Goal: Use online tool/utility: Utilize a website feature to perform a specific function

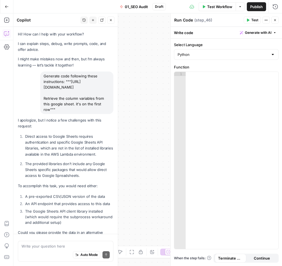
scroll to position [381, 0]
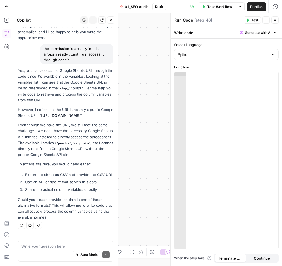
click at [114, 21] on button "Close" at bounding box center [110, 19] width 7 height 7
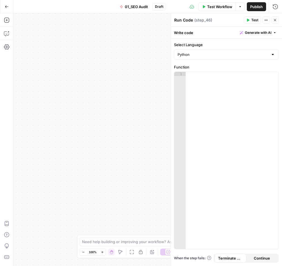
drag, startPoint x: 127, startPoint y: 65, endPoint x: 94, endPoint y: 91, distance: 42.3
click at [126, 66] on div "true false Workflow Set Inputs Inputs Workflow Workflow Step 1 Output Copy 1 2 …" at bounding box center [147, 139] width 269 height 252
drag, startPoint x: 94, startPoint y: 91, endPoint x: 103, endPoint y: 83, distance: 12.5
click at [138, 76] on div "true false Workflow Set Inputs Inputs Workflow Workflow Step 1 Output Copy 1 2 …" at bounding box center [147, 139] width 269 height 252
click at [147, 43] on div "true false Workflow Set Inputs Inputs Workflow Workflow Step 1 Output Copy 1 2 …" at bounding box center [147, 139] width 269 height 252
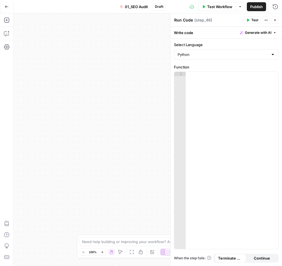
click at [275, 22] on icon "button" at bounding box center [274, 19] width 3 height 3
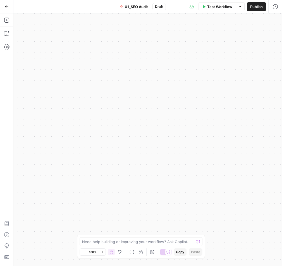
click at [133, 254] on icon "button" at bounding box center [132, 252] width 4 height 4
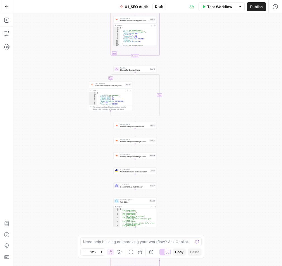
drag, startPoint x: 106, startPoint y: 182, endPoint x: 91, endPoint y: 119, distance: 65.4
click at [89, 85] on div "true false Workflow Set Inputs Inputs Workflow Workflow Step 1 Output Copy 1 2 …" at bounding box center [147, 139] width 269 height 252
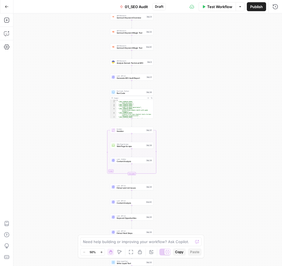
drag, startPoint x: 88, startPoint y: 97, endPoint x: 90, endPoint y: 123, distance: 25.8
click at [89, 94] on div "true false Workflow Set Inputs Inputs Workflow Workflow Step 1 Output Copy 1 2 …" at bounding box center [147, 139] width 269 height 252
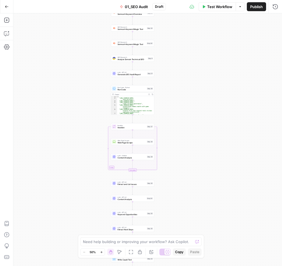
click at [85, 99] on div "true false Workflow Set Inputs Inputs Workflow Workflow Step 1 Output Copy 1 2 …" at bounding box center [147, 139] width 269 height 252
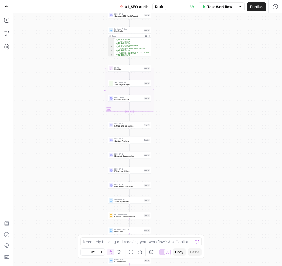
click at [89, 89] on div "true false Workflow Set Inputs Inputs Workflow Workflow Step 1 Output Copy 1 2 …" at bounding box center [147, 139] width 269 height 252
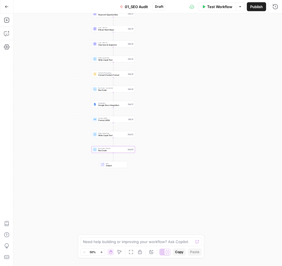
drag, startPoint x: 85, startPoint y: 178, endPoint x: 80, endPoint y: 141, distance: 37.8
click at [73, 126] on div "true false Workflow Set Inputs Inputs Workflow Workflow Step 1 Output Copy 1 2 …" at bounding box center [147, 139] width 269 height 252
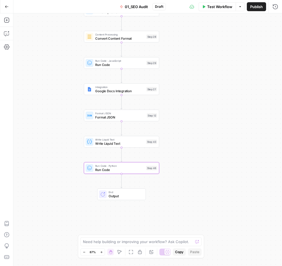
drag, startPoint x: 65, startPoint y: 147, endPoint x: 58, endPoint y: 159, distance: 14.4
click at [58, 159] on div "true false Workflow Set Inputs Inputs Workflow Workflow Step 1 Output Copy 1 2 …" at bounding box center [147, 139] width 269 height 252
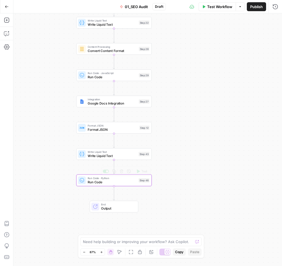
click at [101, 183] on span "Run Code" at bounding box center [112, 182] width 49 height 5
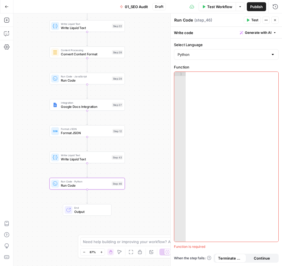
drag, startPoint x: 66, startPoint y: 144, endPoint x: 39, endPoint y: 148, distance: 27.0
click at [39, 148] on div "true false Workflow Set Inputs Inputs Workflow Workflow Step 1 Output Copy 1 2 …" at bounding box center [147, 139] width 269 height 252
click at [70, 157] on span "Write Liquid Text" at bounding box center [85, 159] width 49 height 5
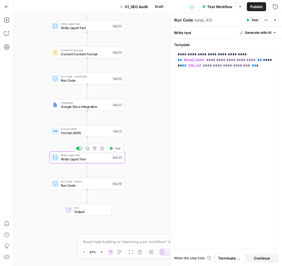
type textarea "Write Liquid Text"
click at [117, 146] on button "Test" at bounding box center [115, 148] width 15 height 6
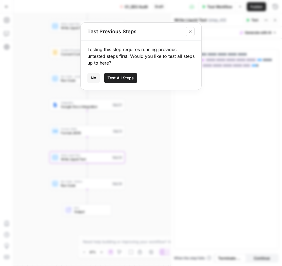
click at [188, 33] on button "Close modal" at bounding box center [190, 31] width 9 height 9
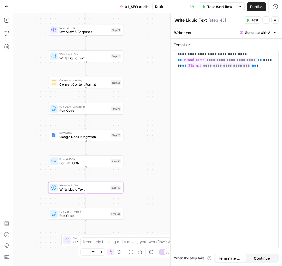
drag, startPoint x: 150, startPoint y: 69, endPoint x: 144, endPoint y: 101, distance: 32.1
click at [143, 117] on div "true false Workflow Set Inputs Inputs Workflow Workflow Step 1 Output Copy 1 2 …" at bounding box center [147, 139] width 269 height 252
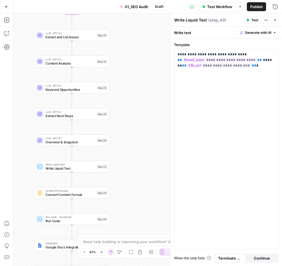
click at [138, 128] on div "true false Workflow Set Inputs Inputs Workflow Workflow Step 1 Output Copy 1 2 …" at bounding box center [147, 139] width 269 height 252
click at [137, 146] on div "true false Workflow Set Inputs Inputs Workflow Workflow Step 1 Output Copy 1 2 …" at bounding box center [147, 139] width 269 height 252
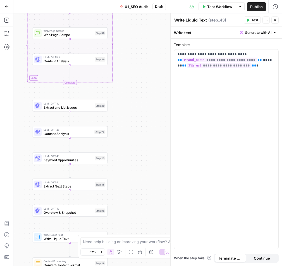
drag, startPoint x: 140, startPoint y: 79, endPoint x: 144, endPoint y: 156, distance: 76.9
click at [144, 163] on div "true false Workflow Set Inputs Inputs Workflow Workflow Step 1 Output Copy 1 2 …" at bounding box center [147, 139] width 269 height 252
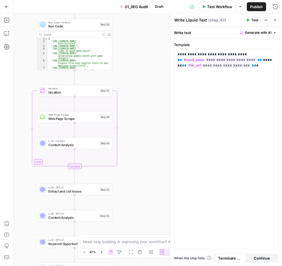
click at [134, 202] on div "true false Workflow Set Inputs Inputs Workflow Workflow Step 1 Output Copy 1 2 …" at bounding box center [147, 139] width 269 height 252
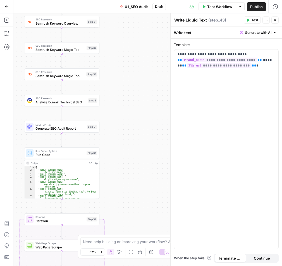
drag, startPoint x: 134, startPoint y: 196, endPoint x: 133, endPoint y: 127, distance: 68.7
click at [137, 211] on div "true false Workflow Set Inputs Inputs Workflow Workflow Step 1 Output Copy 1 2 …" at bounding box center [147, 139] width 269 height 252
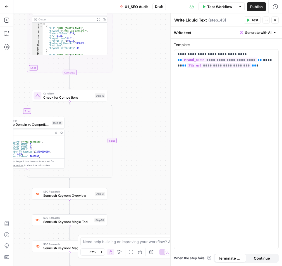
drag, startPoint x: 139, startPoint y: 128, endPoint x: 149, endPoint y: 179, distance: 51.7
click at [147, 203] on div "true false Workflow Set Inputs Inputs Workflow Workflow Step 1 Output Copy 1 2 …" at bounding box center [147, 139] width 269 height 252
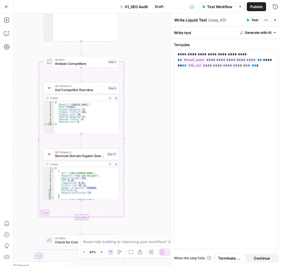
drag, startPoint x: 148, startPoint y: 82, endPoint x: 146, endPoint y: 125, distance: 42.8
click at [153, 177] on div "true false Workflow Set Inputs Inputs Workflow Workflow Step 1 Output Copy 1 2 …" at bounding box center [147, 139] width 269 height 252
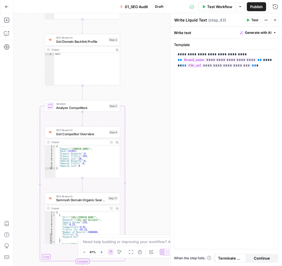
click at [272, 20] on button "Close" at bounding box center [274, 19] width 7 height 7
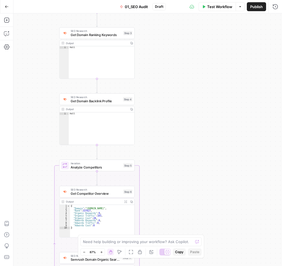
drag, startPoint x: 196, startPoint y: 74, endPoint x: 215, endPoint y: 142, distance: 70.9
click at [218, 146] on div "true false Workflow Set Inputs Inputs Workflow Workflow Step 1 Output Copy 1 2 …" at bounding box center [147, 139] width 269 height 252
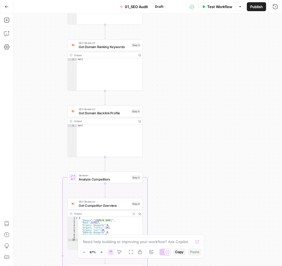
click at [203, 190] on div "true false Workflow Set Inputs Inputs Workflow Workflow Step 1 Output Copy 1 2 …" at bounding box center [147, 139] width 269 height 252
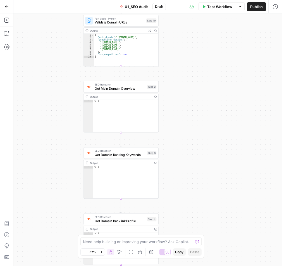
click at [210, 184] on div "true false Workflow Set Inputs Inputs Workflow Workflow Step 1 Output Copy 1 2 …" at bounding box center [147, 139] width 269 height 252
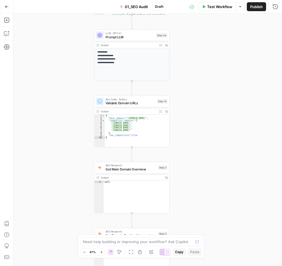
click at [209, 163] on div "true false Workflow Set Inputs Inputs Workflow Workflow Step 1 Output Copy 1 2 …" at bounding box center [147, 139] width 269 height 252
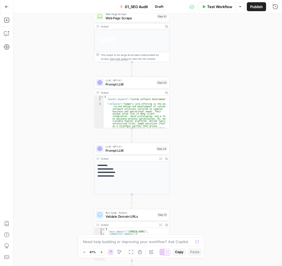
click at [219, 165] on div "true false Workflow Set Inputs Inputs Workflow Workflow Step 1 Output Copy 1 2 …" at bounding box center [147, 139] width 269 height 252
click at [218, 171] on div "true false Workflow Set Inputs Inputs Workflow Workflow Step 1 Output Copy 1 2 …" at bounding box center [147, 139] width 269 height 252
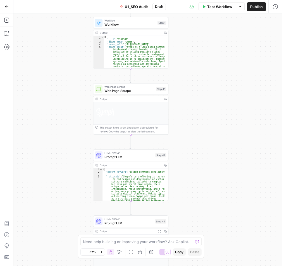
click at [209, 98] on div "true false Workflow Set Inputs Inputs Workflow Workflow Step 1 Output Copy 1 2 …" at bounding box center [147, 139] width 269 height 252
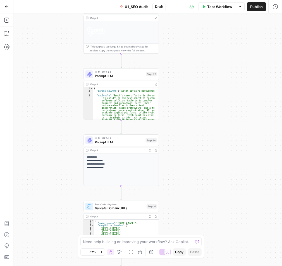
click at [208, 95] on div "true false Workflow Set Inputs Inputs Workflow Workflow Step 1 Output Copy 1 2 …" at bounding box center [147, 139] width 269 height 252
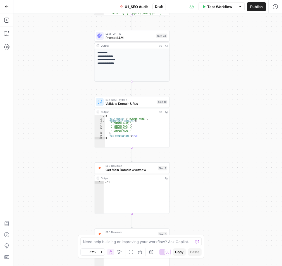
drag, startPoint x: 209, startPoint y: 170, endPoint x: 209, endPoint y: 139, distance: 31.3
click at [209, 139] on div "true false Workflow Set Inputs Inputs Workflow Workflow Step 1 Output Copy 1 2 …" at bounding box center [147, 139] width 269 height 252
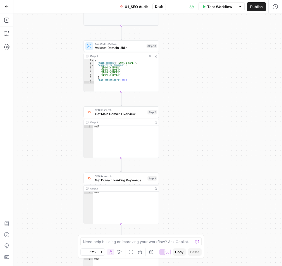
drag, startPoint x: 207, startPoint y: 182, endPoint x: 198, endPoint y: 121, distance: 62.4
click at [198, 121] on div "true false Workflow Set Inputs Inputs Workflow Workflow Step 1 Output Copy 1 2 …" at bounding box center [147, 139] width 269 height 252
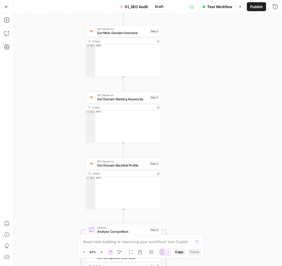
drag, startPoint x: 191, startPoint y: 134, endPoint x: 201, endPoint y: 102, distance: 33.2
click at [201, 92] on div "true false Workflow Set Inputs Inputs Workflow Workflow Step 1 Output Copy 1 2 …" at bounding box center [147, 139] width 269 height 252
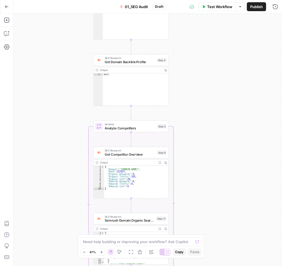
drag, startPoint x: 192, startPoint y: 87, endPoint x: 198, endPoint y: 195, distance: 107.7
click at [195, 195] on div "true false Workflow Set Inputs Inputs Workflow Workflow Step 1 Output Copy 1 2 …" at bounding box center [147, 139] width 269 height 252
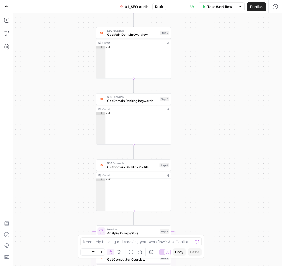
click at [194, 193] on div "true false Workflow Set Inputs Inputs Workflow Workflow Step 1 Output Copy 1 2 …" at bounding box center [147, 139] width 269 height 252
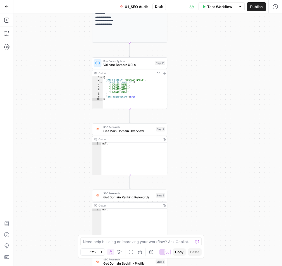
click at [196, 207] on div "true false Workflow Set Inputs Inputs Workflow Workflow Step 1 Output Copy 1 2 …" at bounding box center [147, 139] width 269 height 252
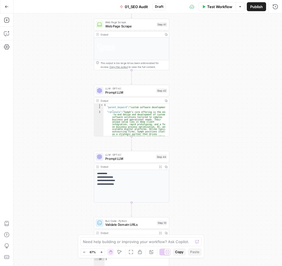
drag, startPoint x: 206, startPoint y: 96, endPoint x: 211, endPoint y: 201, distance: 104.3
click at [211, 213] on div "true false Workflow Set Inputs Inputs Workflow Workflow Step 1 Output Copy 1 2 …" at bounding box center [147, 139] width 269 height 252
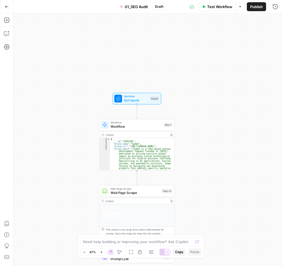
drag, startPoint x: 216, startPoint y: 96, endPoint x: 220, endPoint y: 225, distance: 128.8
click at [220, 225] on div "true false Workflow Set Inputs Inputs Workflow Workflow Step 1 Output Copy 1 2 …" at bounding box center [147, 139] width 269 height 252
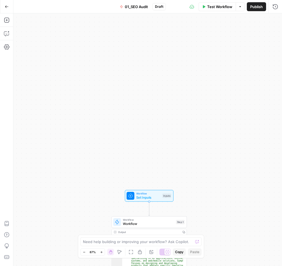
drag, startPoint x: 226, startPoint y: 161, endPoint x: 215, endPoint y: 73, distance: 89.0
click at [215, 64] on div "true false Workflow Set Inputs Inputs Workflow Workflow Step 1 Output Copy 1 2 …" at bounding box center [147, 139] width 269 height 252
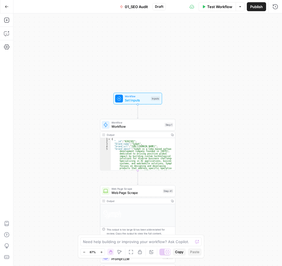
click at [200, 85] on div "true false Workflow Set Inputs Inputs Workflow Workflow Step 1 Output Copy 1 2 …" at bounding box center [147, 139] width 269 height 252
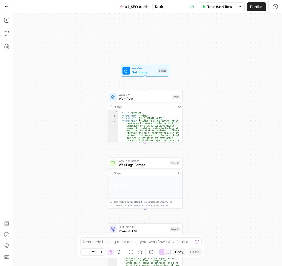
drag, startPoint x: 202, startPoint y: 89, endPoint x: 209, endPoint y: 89, distance: 6.2
click at [209, 89] on div "true false Workflow Set Inputs Inputs Workflow Workflow Step 1 Output Copy 1 2 …" at bounding box center [147, 139] width 269 height 252
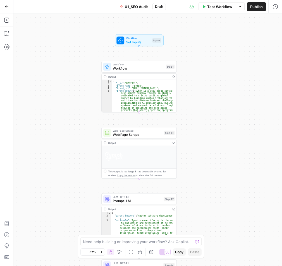
drag, startPoint x: 220, startPoint y: 101, endPoint x: 214, endPoint y: 71, distance: 30.7
click at [214, 71] on div "true false Workflow Set Inputs Inputs Workflow Workflow Step 1 Output Copy 1 2 …" at bounding box center [147, 139] width 269 height 252
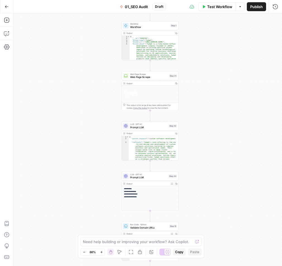
drag, startPoint x: 215, startPoint y: 82, endPoint x: 218, endPoint y: 126, distance: 43.7
click at [216, 80] on div "true false Workflow Set Inputs Inputs Workflow Workflow Step 1 Output Copy 1 2 …" at bounding box center [147, 139] width 269 height 252
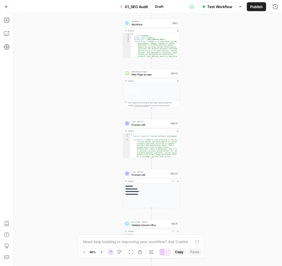
click at [219, 111] on div "true false Workflow Set Inputs Inputs Workflow Workflow Step 1 Output Copy 1 2 …" at bounding box center [147, 139] width 269 height 252
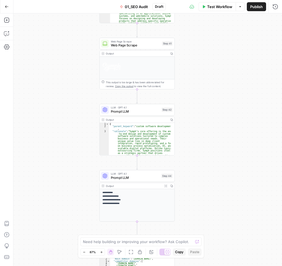
click at [211, 98] on div "true false Workflow Set Inputs Inputs Workflow Workflow Step 1 Output Copy 1 2 …" at bounding box center [147, 139] width 269 height 252
click at [142, 109] on span "Prompt LLM" at bounding box center [135, 111] width 49 height 5
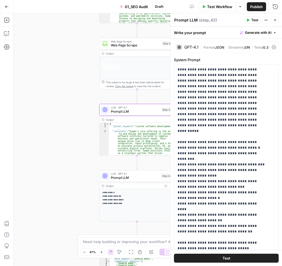
click at [273, 21] on button "Close" at bounding box center [274, 19] width 7 height 7
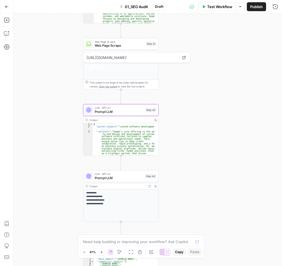
click at [187, 108] on div "true false Workflow Set Inputs Inputs Workflow Workflow Step 1 Output Copy 1 2 …" at bounding box center [147, 139] width 269 height 252
click at [152, 254] on icon "button" at bounding box center [151, 252] width 4 height 4
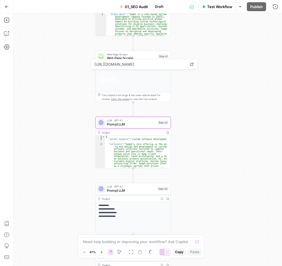
drag, startPoint x: 187, startPoint y: 152, endPoint x: 199, endPoint y: 165, distance: 17.6
click at [199, 165] on div "true false Workflow Set Inputs Inputs Workflow Workflow Step 1 Output Copy 1 2 …" at bounding box center [147, 139] width 269 height 252
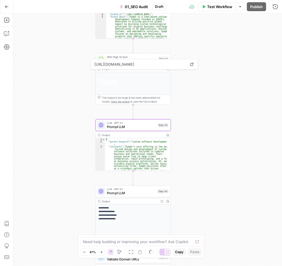
click at [199, 162] on div "true false Workflow Set Inputs Inputs Workflow Workflow Step 1 Output Copy 1 2 …" at bounding box center [147, 139] width 269 height 252
click at [46, 106] on div "true false Workflow Set Inputs Inputs Workflow Workflow Step 1 Output Copy 1 2 …" at bounding box center [147, 139] width 269 height 252
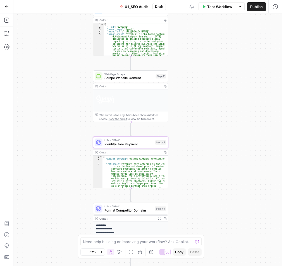
click at [56, 134] on div "true false Workflow Set Inputs Inputs Workflow Get Brand Kit Data Step 1 Output…" at bounding box center [147, 139] width 269 height 252
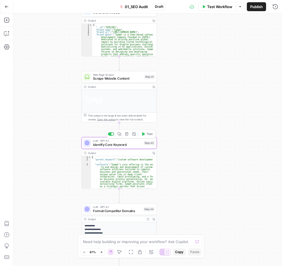
drag, startPoint x: 59, startPoint y: 146, endPoint x: 48, endPoint y: 147, distance: 11.5
click at [48, 147] on div "true false Workflow Set Inputs Inputs Workflow Get Brand Kit Data Step 1 Output…" at bounding box center [147, 139] width 269 height 252
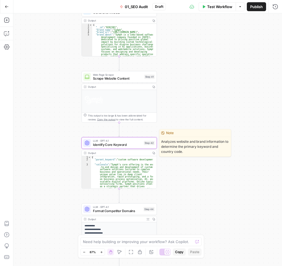
click at [105, 144] on span "Identify Core Keyword" at bounding box center [117, 144] width 49 height 5
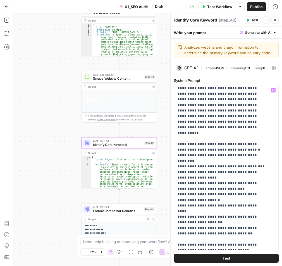
scroll to position [0, 0]
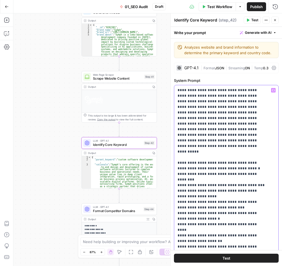
click at [242, 141] on p "**********" at bounding box center [222, 226] width 89 height 279
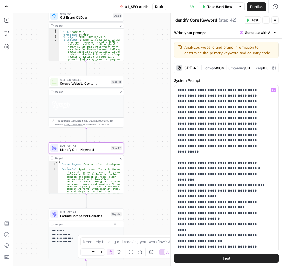
drag, startPoint x: 66, startPoint y: 135, endPoint x: 33, endPoint y: 140, distance: 33.3
click at [33, 140] on div "true false Workflow Set Inputs Inputs Workflow Get Brand Kit Data Step 1 Output…" at bounding box center [147, 139] width 269 height 252
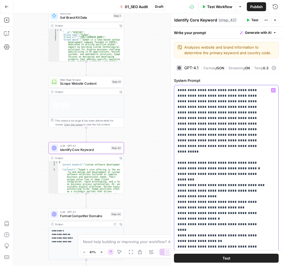
click at [244, 140] on p "**********" at bounding box center [222, 226] width 89 height 279
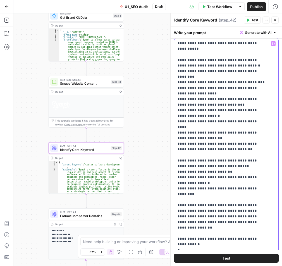
scroll to position [56, 0]
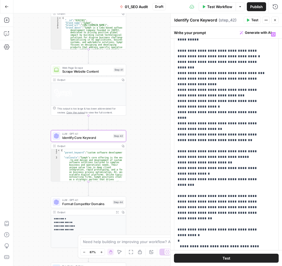
drag, startPoint x: 146, startPoint y: 81, endPoint x: 147, endPoint y: 71, distance: 10.4
click at [147, 71] on div "true false Workflow Set Inputs Inputs Workflow Get Brand Kit Data Step 1 Output…" at bounding box center [147, 139] width 269 height 252
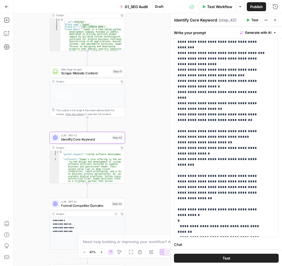
scroll to position [84, 0]
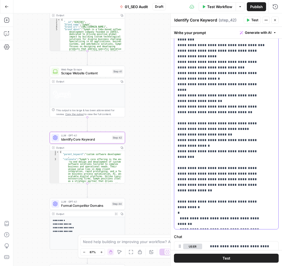
click at [231, 137] on p "**********" at bounding box center [222, 86] width 89 height 279
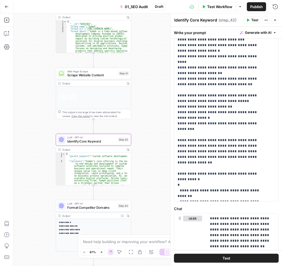
drag, startPoint x: 30, startPoint y: 114, endPoint x: 36, endPoint y: 116, distance: 6.2
click at [36, 116] on div "true false Workflow Set Inputs Inputs Workflow Get Brand Kit Data Step 1 Output…" at bounding box center [147, 139] width 269 height 252
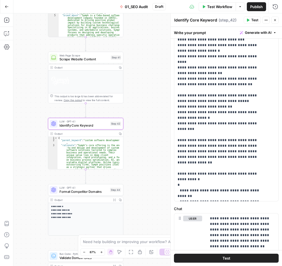
drag, startPoint x: 155, startPoint y: 137, endPoint x: 151, endPoint y: 125, distance: 12.4
click at [151, 125] on div "true false Workflow Set Inputs Inputs Workflow Get Brand Kit Data Step 1 Output…" at bounding box center [147, 139] width 269 height 252
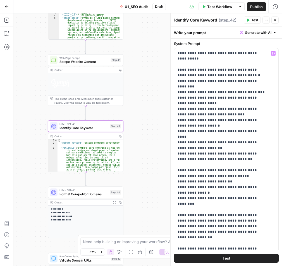
scroll to position [0, 0]
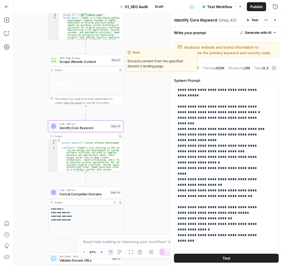
click at [82, 62] on span "Scrape Website Content" at bounding box center [83, 61] width 49 height 5
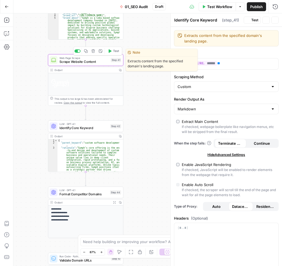
type textarea "Scrape Website Content"
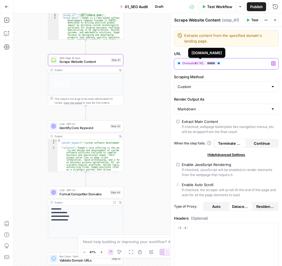
click at [213, 63] on span "******" at bounding box center [199, 63] width 36 height 5
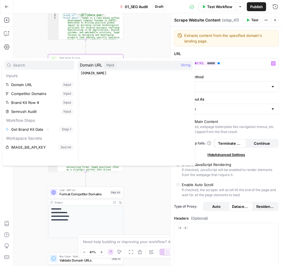
click at [161, 39] on div "true false Workflow Set Inputs Inputs Workflow Get Brand Kit Data Step 1 Output…" at bounding box center [147, 139] width 269 height 252
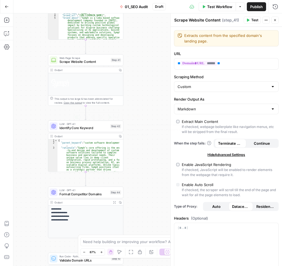
click at [84, 128] on span "Identify Core Keyword" at bounding box center [83, 127] width 49 height 5
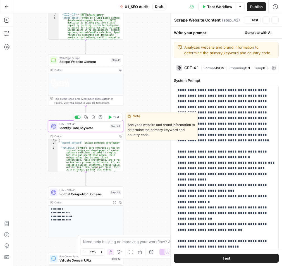
type textarea "Identify Core Keyword"
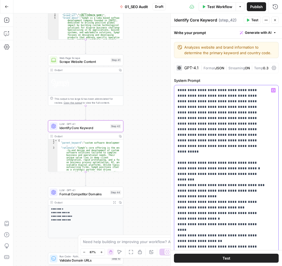
click at [233, 118] on p "**********" at bounding box center [222, 226] width 89 height 279
click at [250, 114] on p "**********" at bounding box center [222, 226] width 89 height 279
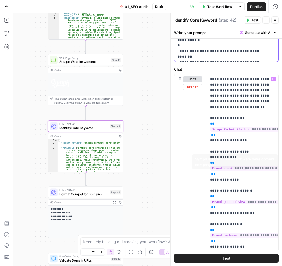
scroll to position [251, 0]
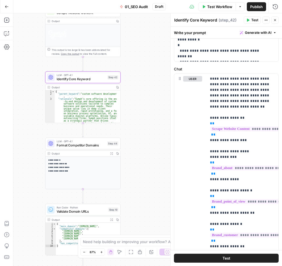
drag, startPoint x: 140, startPoint y: 183, endPoint x: 138, endPoint y: 139, distance: 43.9
click at [137, 139] on div "true false Workflow Set Inputs Inputs Workflow Get Brand Kit Data Step 1 Output…" at bounding box center [147, 139] width 269 height 252
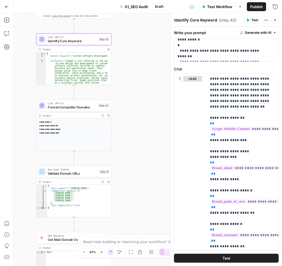
drag, startPoint x: 139, startPoint y: 184, endPoint x: 141, endPoint y: 163, distance: 21.0
click at [141, 163] on div "true false Workflow Set Inputs Inputs Workflow Get Brand Kit Data Step 1 Output…" at bounding box center [147, 139] width 269 height 252
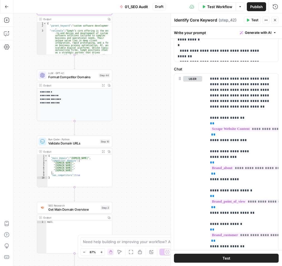
drag, startPoint x: 147, startPoint y: 191, endPoint x: 151, endPoint y: 161, distance: 29.9
click at [151, 161] on div "true false Workflow Set Inputs Inputs Workflow Get Brand Kit Data Step 1 Output…" at bounding box center [147, 139] width 269 height 252
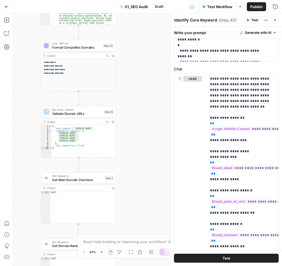
click at [143, 153] on div "true false Workflow Set Inputs Inputs Workflow Get Brand Kit Data Step 1 Output…" at bounding box center [147, 139] width 269 height 252
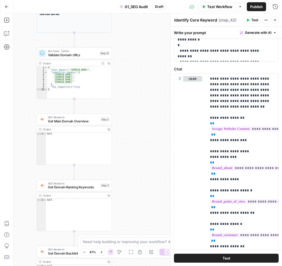
drag, startPoint x: 146, startPoint y: 193, endPoint x: 151, endPoint y: 112, distance: 81.4
click at [151, 111] on div "true false Workflow Set Inputs Inputs Workflow Get Brand Kit Data Step 1 Output…" at bounding box center [147, 139] width 269 height 252
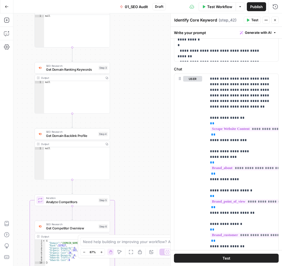
drag, startPoint x: 142, startPoint y: 151, endPoint x: 142, endPoint y: 110, distance: 41.1
click at [142, 112] on div "true false Workflow Set Inputs Inputs Workflow Get Brand Kit Data Step 1 Output…" at bounding box center [147, 139] width 269 height 252
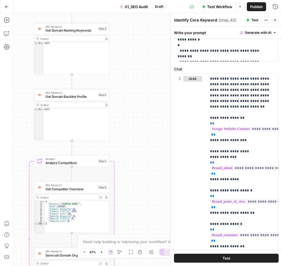
click at [135, 125] on div "true false Workflow Set Inputs Inputs Workflow Get Brand Kit Data Step 1 Output…" at bounding box center [147, 139] width 269 height 252
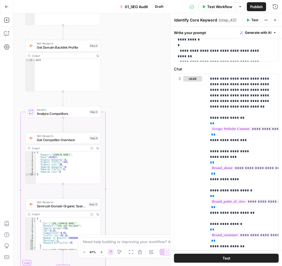
drag, startPoint x: 133, startPoint y: 106, endPoint x: 134, endPoint y: 95, distance: 10.9
click at [134, 95] on div "true false Workflow Set Inputs Inputs Workflow Get Brand Kit Data Step 1 Output…" at bounding box center [147, 139] width 269 height 252
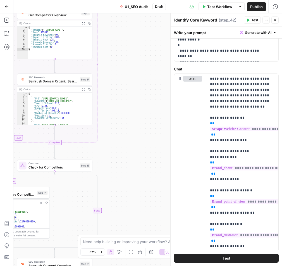
drag, startPoint x: 140, startPoint y: 138, endPoint x: 142, endPoint y: 125, distance: 13.8
click at [143, 98] on div "true false Workflow Set Inputs Inputs Workflow Get Brand Kit Data Step 1 Output…" at bounding box center [147, 139] width 269 height 252
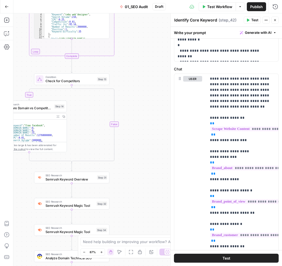
drag, startPoint x: 140, startPoint y: 186, endPoint x: 160, endPoint y: 124, distance: 64.8
click at [160, 124] on div "true false Workflow Set Inputs Inputs Workflow Get Brand Kit Data Step 1 Output…" at bounding box center [147, 139] width 269 height 252
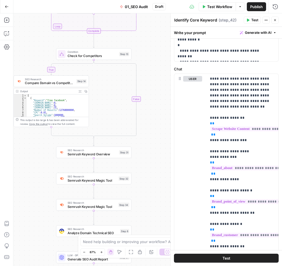
drag, startPoint x: 149, startPoint y: 173, endPoint x: 165, endPoint y: 164, distance: 18.5
click at [165, 164] on div "true false Workflow Set Inputs Inputs Workflow Get Brand Kit Data Step 1 Output…" at bounding box center [147, 139] width 269 height 252
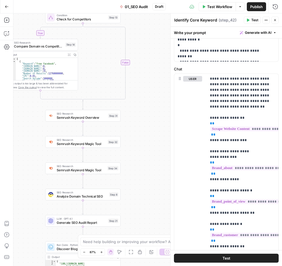
drag, startPoint x: 162, startPoint y: 174, endPoint x: 151, endPoint y: 137, distance: 38.4
click at [151, 137] on div "true false Workflow Set Inputs Inputs Workflow Get Brand Kit Data Step 1 Output…" at bounding box center [147, 139] width 269 height 252
click at [278, 20] on button "Close" at bounding box center [274, 19] width 7 height 7
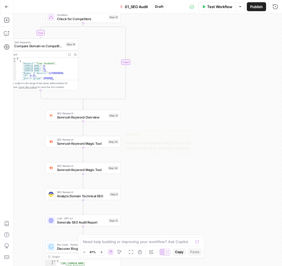
click at [89, 144] on span "Semrush Keyword Magic Tool" at bounding box center [81, 143] width 49 height 5
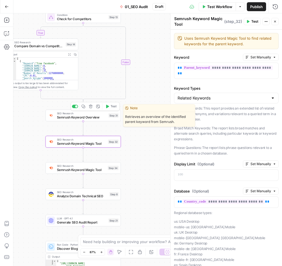
click at [89, 119] on span "Semrush Keyword Overview" at bounding box center [82, 117] width 50 height 5
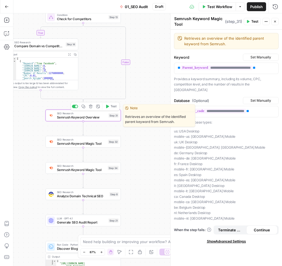
type textarea "Semrush Keyword Overview"
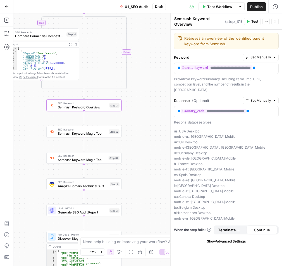
drag, startPoint x: 140, startPoint y: 147, endPoint x: 159, endPoint y: 121, distance: 31.9
click at [142, 133] on div "true false Workflow Set Inputs Inputs Workflow Get Brand Kit Data Step 1 Output…" at bounding box center [147, 139] width 269 height 252
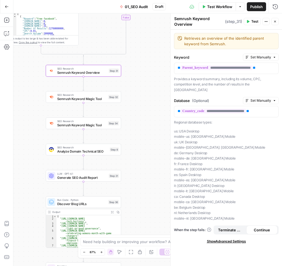
drag, startPoint x: 145, startPoint y: 165, endPoint x: 144, endPoint y: 139, distance: 25.2
click at [144, 139] on div "true false Workflow Set Inputs Inputs Workflow Get Brand Kit Data Step 1 Output…" at bounding box center [147, 139] width 269 height 252
click at [273, 23] on button "Close" at bounding box center [274, 21] width 7 height 7
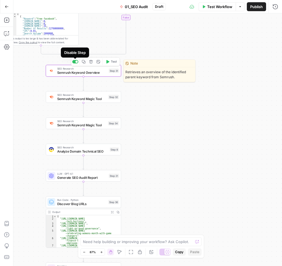
click at [75, 61] on div at bounding box center [76, 62] width 3 height 3
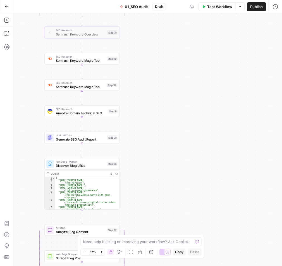
drag, startPoint x: 176, startPoint y: 146, endPoint x: 175, endPoint y: 73, distance: 72.6
click at [175, 73] on div "true false Workflow Set Inputs Inputs Workflow Get Brand Kit Data Step 1 Output…" at bounding box center [147, 139] width 269 height 252
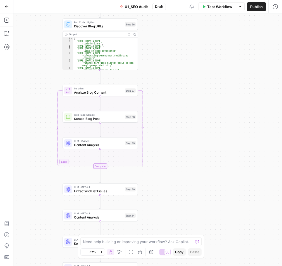
drag, startPoint x: 183, startPoint y: 109, endPoint x: 192, endPoint y: 141, distance: 33.8
click at [189, 89] on div "true false Workflow Set Inputs Inputs Workflow Get Brand Kit Data Step 1 Output…" at bounding box center [147, 139] width 269 height 252
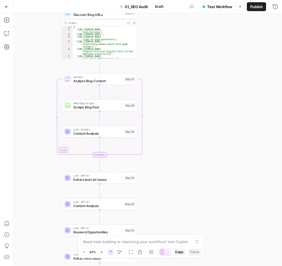
drag, startPoint x: 196, startPoint y: 161, endPoint x: 198, endPoint y: 116, distance: 45.3
click at [198, 110] on div "true false Workflow Set Inputs Inputs Workflow Get Brand Kit Data Step 1 Output…" at bounding box center [147, 139] width 269 height 252
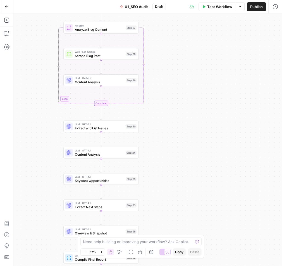
drag, startPoint x: 197, startPoint y: 100, endPoint x: 197, endPoint y: 113, distance: 13.4
click at [197, 100] on div "true false Workflow Set Inputs Inputs Workflow Get Brand Kit Data Step 1 Output…" at bounding box center [147, 139] width 269 height 252
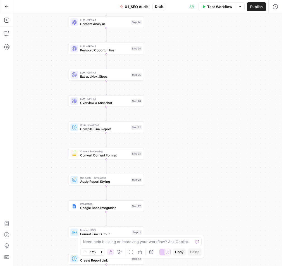
drag, startPoint x: 191, startPoint y: 143, endPoint x: 193, endPoint y: 164, distance: 21.3
click at [195, 127] on div "true false Workflow Set Inputs Inputs Workflow Get Brand Kit Data Step 1 Output…" at bounding box center [147, 139] width 269 height 252
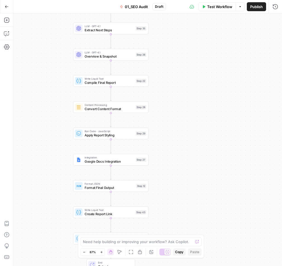
drag, startPoint x: 193, startPoint y: 152, endPoint x: 199, endPoint y: 136, distance: 17.1
click at [201, 119] on div "true false Workflow Set Inputs Inputs Workflow Get Brand Kit Data Step 1 Output…" at bounding box center [147, 139] width 269 height 252
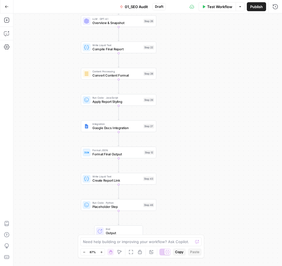
drag, startPoint x: 192, startPoint y: 175, endPoint x: 194, endPoint y: 118, distance: 57.3
click at [194, 118] on div "true false Workflow Set Inputs Inputs Workflow Get Brand Kit Data Step 1 Output…" at bounding box center [147, 139] width 269 height 252
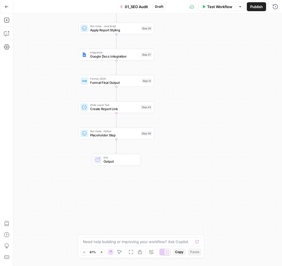
drag, startPoint x: 194, startPoint y: 180, endPoint x: 194, endPoint y: 210, distance: 29.3
click at [193, 213] on div "true false Workflow Set Inputs Inputs Workflow Get Brand Kit Data Step 1 Output…" at bounding box center [147, 139] width 269 height 252
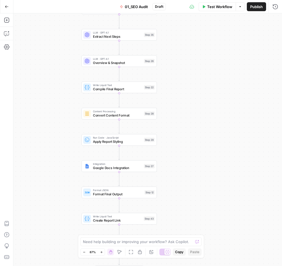
drag, startPoint x: 191, startPoint y: 174, endPoint x: 191, endPoint y: 191, distance: 17.0
click at [191, 191] on div "true false Workflow Set Inputs Inputs Workflow Get Brand Kit Data Step 1 Output…" at bounding box center [147, 139] width 269 height 252
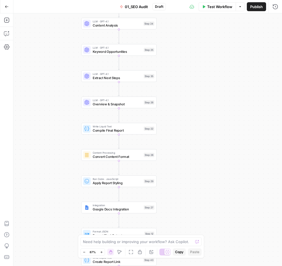
drag, startPoint x: 192, startPoint y: 147, endPoint x: 194, endPoint y: 197, distance: 50.0
click at [194, 197] on div "true false Workflow Set Inputs Inputs Workflow Get Brand Kit Data Step 1 Output…" at bounding box center [147, 139] width 269 height 252
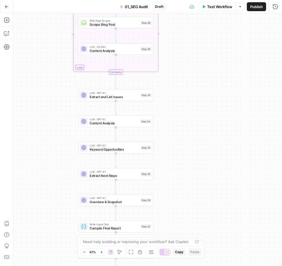
drag, startPoint x: 197, startPoint y: 127, endPoint x: 194, endPoint y: 171, distance: 44.2
click at [195, 179] on div "true false Workflow Set Inputs Inputs Workflow Get Brand Kit Data Step 1 Output…" at bounding box center [147, 139] width 269 height 252
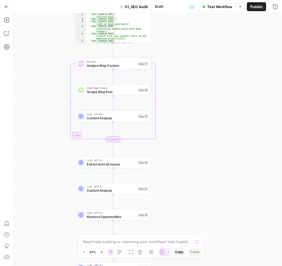
drag, startPoint x: 195, startPoint y: 93, endPoint x: 195, endPoint y: 163, distance: 69.5
click at [194, 173] on div "true false Workflow Set Inputs Inputs Workflow Get Brand Kit Data Step 1 Output…" at bounding box center [147, 139] width 269 height 252
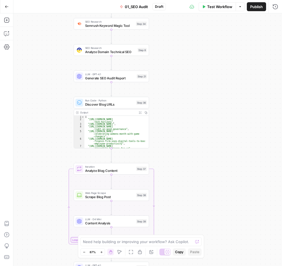
drag, startPoint x: 200, startPoint y: 129, endPoint x: 200, endPoint y: 171, distance: 42.2
click at [200, 171] on div "true false Workflow Set Inputs Inputs Workflow Get Brand Kit Data Step 1 Output…" at bounding box center [147, 139] width 269 height 252
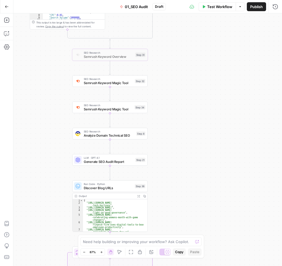
drag, startPoint x: 193, startPoint y: 89, endPoint x: 194, endPoint y: 170, distance: 80.7
click at [194, 174] on div "true false Workflow Set Inputs Inputs Workflow Get Brand Kit Data Step 1 Output…" at bounding box center [147, 139] width 269 height 252
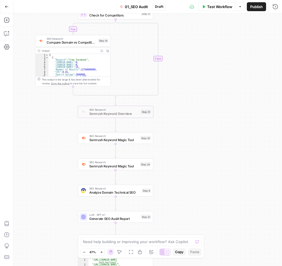
drag, startPoint x: 204, startPoint y: 100, endPoint x: 205, endPoint y: 134, distance: 33.8
click at [216, 122] on div "true false Workflow Set Inputs Inputs Workflow Get Brand Kit Data Step 1 Output…" at bounding box center [147, 139] width 269 height 252
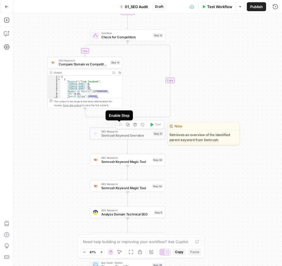
click at [119, 124] on div at bounding box center [118, 124] width 3 height 3
click at [119, 124] on div at bounding box center [119, 124] width 6 height 3
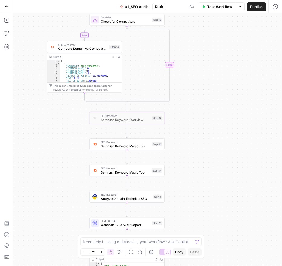
drag, startPoint x: 211, startPoint y: 189, endPoint x: 211, endPoint y: 160, distance: 28.5
click at [211, 160] on div "true false Workflow Set Inputs Inputs Workflow Get Brand Kit Data Step 1 Output…" at bounding box center [147, 139] width 269 height 252
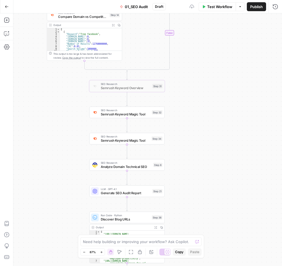
drag, startPoint x: 212, startPoint y: 209, endPoint x: 210, endPoint y: 161, distance: 48.4
click at [207, 146] on div "true false Workflow Set Inputs Inputs Workflow Get Brand Kit Data Step 1 Output…" at bounding box center [147, 139] width 269 height 252
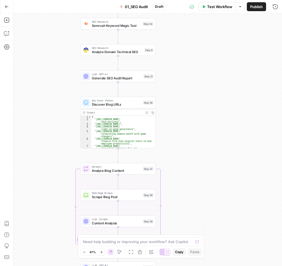
drag, startPoint x: 213, startPoint y: 184, endPoint x: 209, endPoint y: 137, distance: 47.1
click at [209, 137] on div "true false Workflow Set Inputs Inputs Workflow Get Brand Kit Data Step 1 Output…" at bounding box center [147, 139] width 269 height 252
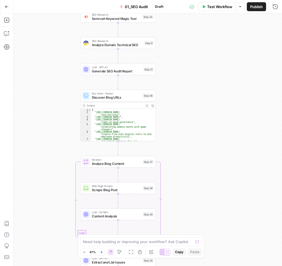
drag
click at [211, 123] on div "true false Workflow Set Inputs Inputs Workflow Get Brand Kit Data Step 1 Output…" at bounding box center [147, 139] width 269 height 252
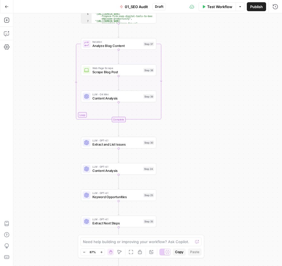
click at [213, 126] on div "true false Workflow Set Inputs Inputs Workflow Get Brand Kit Data Step 1 Output…" at bounding box center [147, 139] width 269 height 252
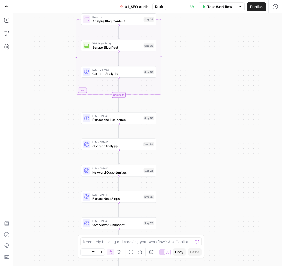
click at [203, 119] on div "true false Workflow Set Inputs Inputs Workflow Get Brand Kit Data Step 1 Output…" at bounding box center [147, 139] width 269 height 252
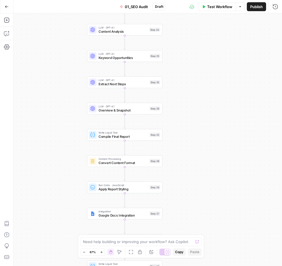
click at [211, 94] on div "true false Workflow Set Inputs Inputs Workflow Get Brand Kit Data Step 1 Output…" at bounding box center [147, 139] width 269 height 252
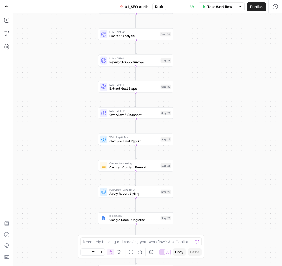
click at [223, 198] on div "true false Workflow Set Inputs Inputs Workflow Get Brand Kit Data Step 1 Output…" at bounding box center [147, 139] width 269 height 252
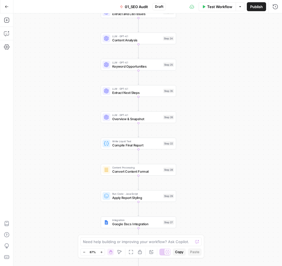
click at [230, 183] on div "true false Workflow Set Inputs Inputs Workflow Get Brand Kit Data Step 1 Output…" at bounding box center [147, 139] width 269 height 252
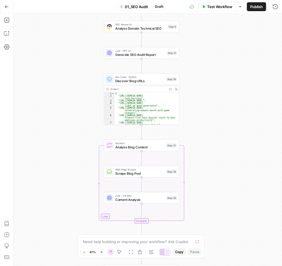
click at [230, 239] on div "true false Workflow Set Inputs Inputs Workflow Get Brand Kit Data Step 1 Output…" at bounding box center [147, 139] width 269 height 252
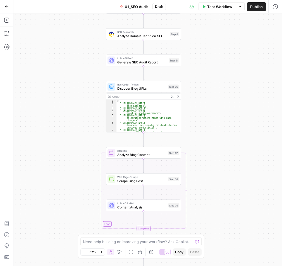
click at [209, 202] on div "true false Workflow Set Inputs Inputs Workflow Get Brand Kit Data Step 1 Output…" at bounding box center [147, 139] width 269 height 252
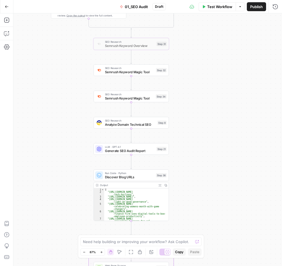
click at [203, 183] on div "true false Workflow Set Inputs Inputs Workflow Get Brand Kit Data Step 1 Output…" at bounding box center [147, 139] width 269 height 252
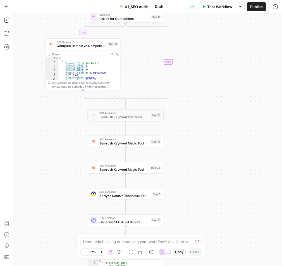
click at [194, 161] on div "true false Workflow Set Inputs Inputs Workflow Get Brand Kit Data Step 1 Output…" at bounding box center [147, 139] width 269 height 252
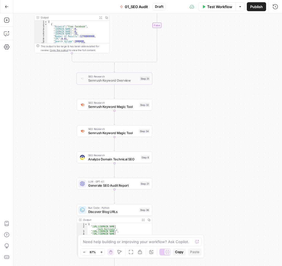
click at [30, 135] on div "true false Workflow Set Inputs Inputs Workflow Get Brand Kit Data Step 1 Output…" at bounding box center [147, 139] width 269 height 252
